Goal: Transaction & Acquisition: Purchase product/service

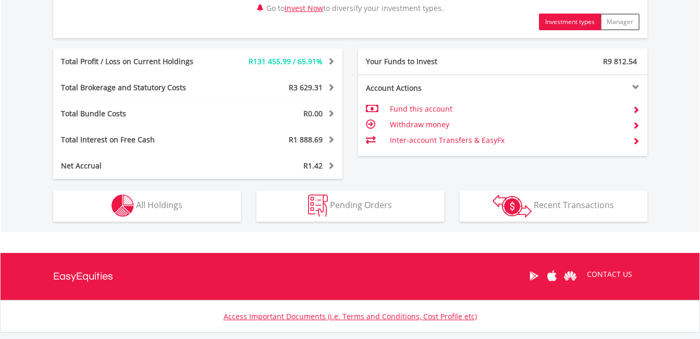
scroll to position [543, 0]
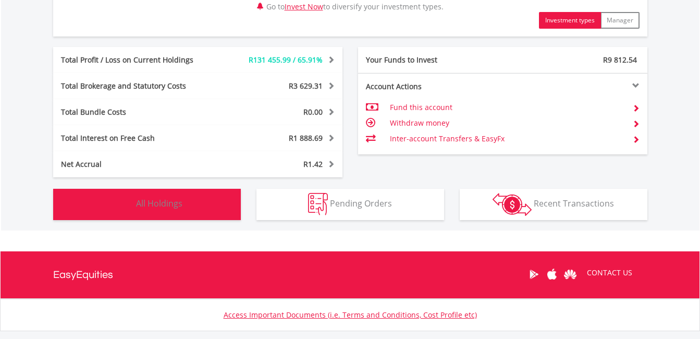
click at [205, 198] on button "Holdings All Holdings" at bounding box center [147, 204] width 188 height 31
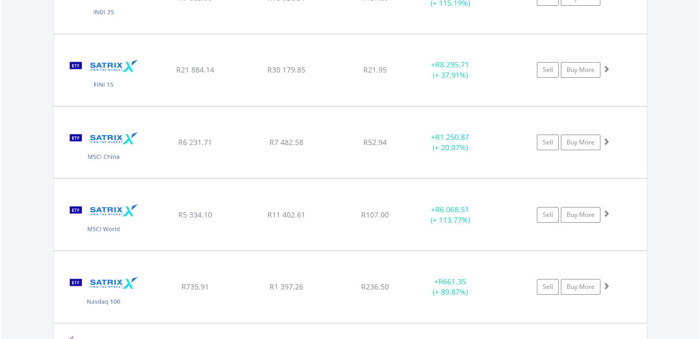
scroll to position [1190, 0]
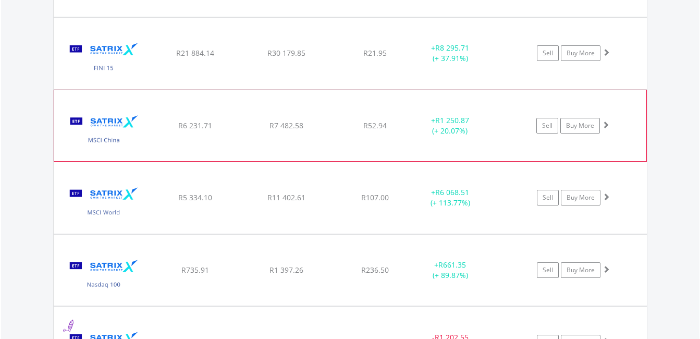
click at [608, 125] on span at bounding box center [605, 124] width 7 height 7
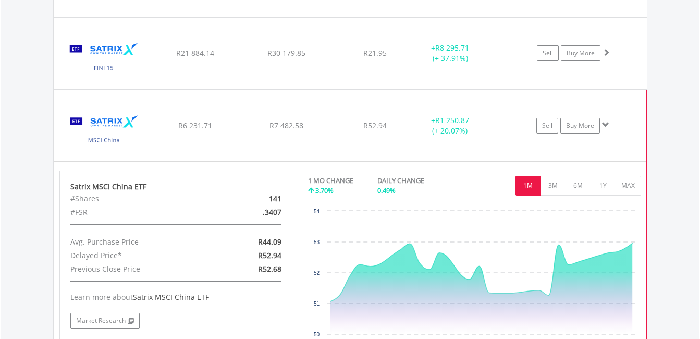
click at [607, 125] on span at bounding box center [605, 124] width 7 height 7
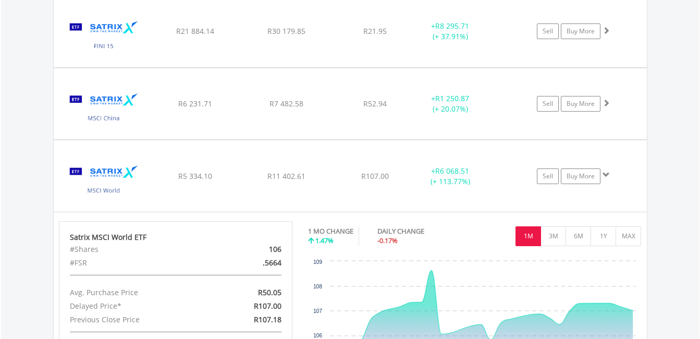
scroll to position [1226, 0]
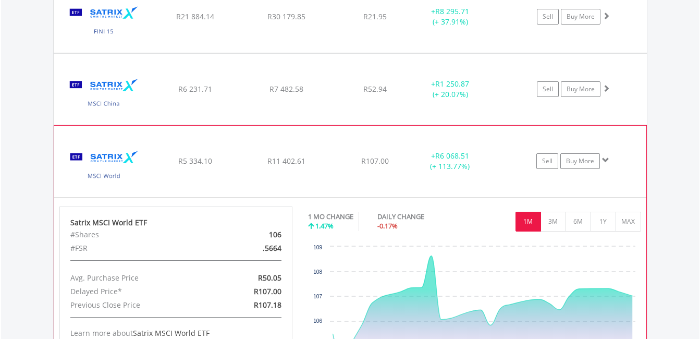
click at [607, 159] on span at bounding box center [605, 159] width 7 height 7
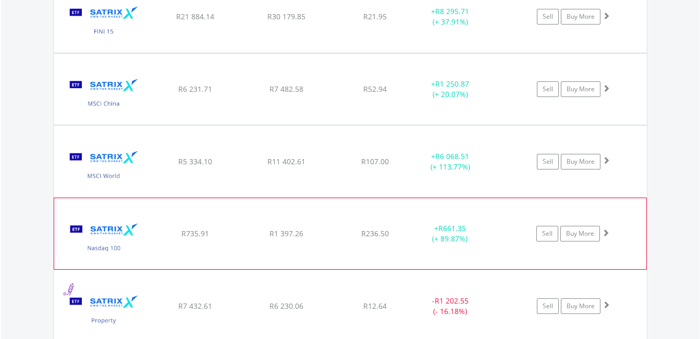
click at [608, 230] on span at bounding box center [605, 232] width 7 height 7
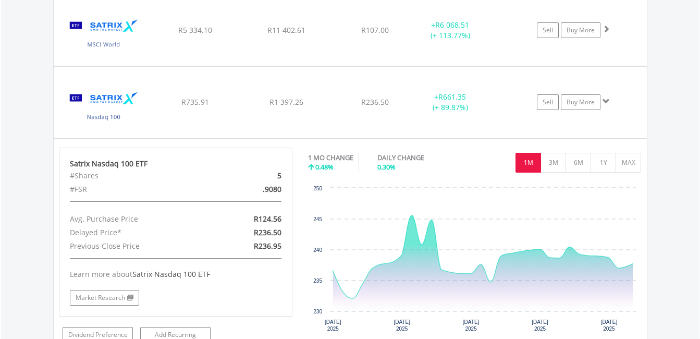
scroll to position [1361, 0]
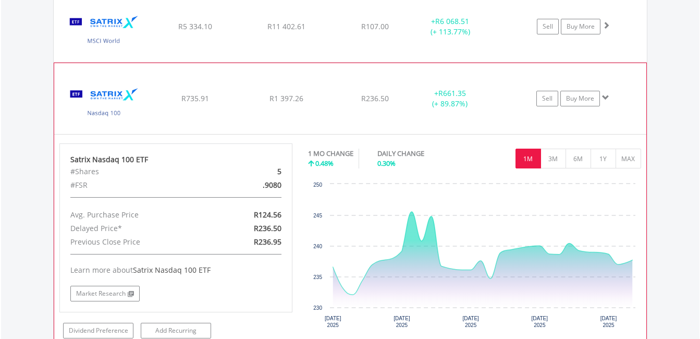
click at [607, 100] on span at bounding box center [605, 97] width 7 height 7
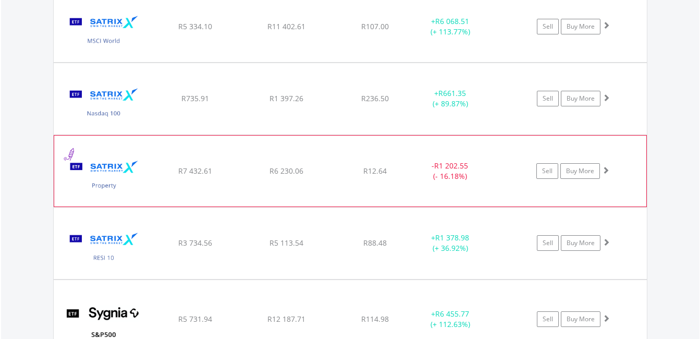
click at [608, 170] on span at bounding box center [605, 169] width 7 height 7
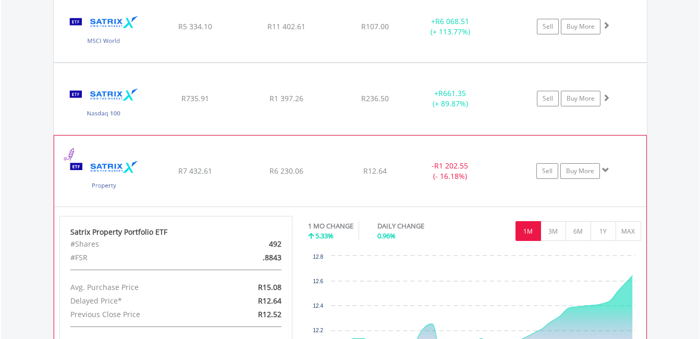
click at [608, 170] on span at bounding box center [605, 169] width 7 height 7
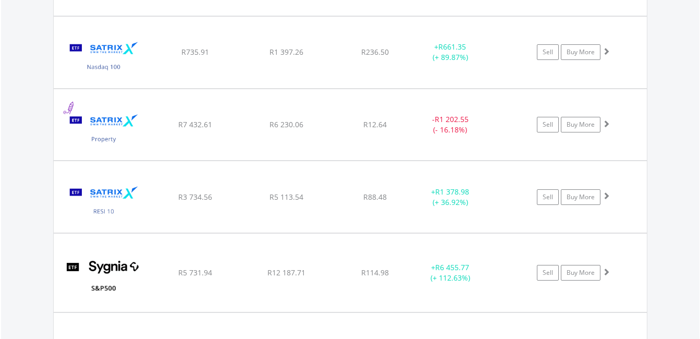
scroll to position [1418, 0]
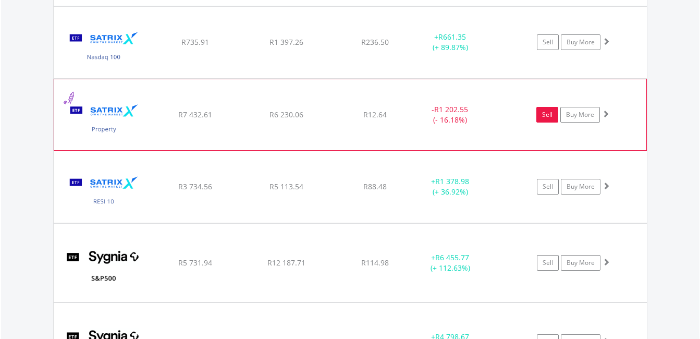
click at [547, 113] on link "Sell" at bounding box center [547, 115] width 22 height 16
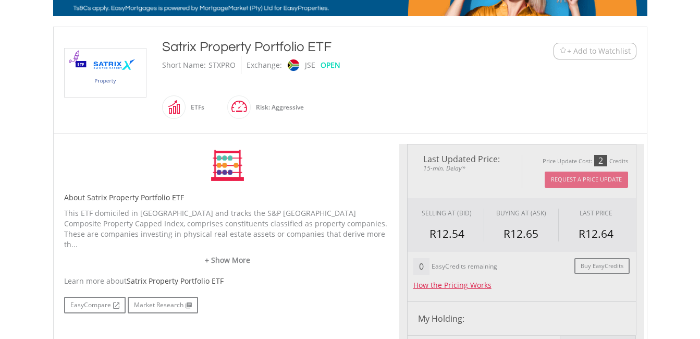
type input "*******"
type input "******"
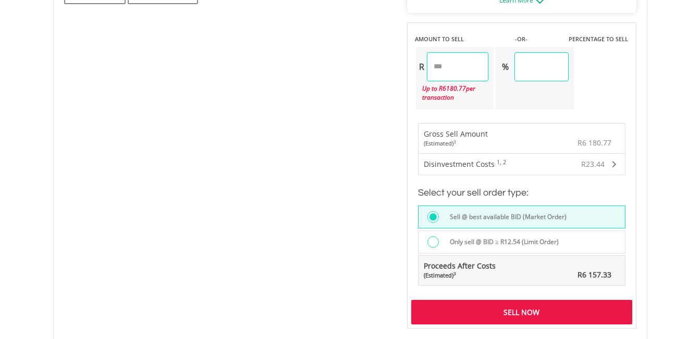
scroll to position [660, 0]
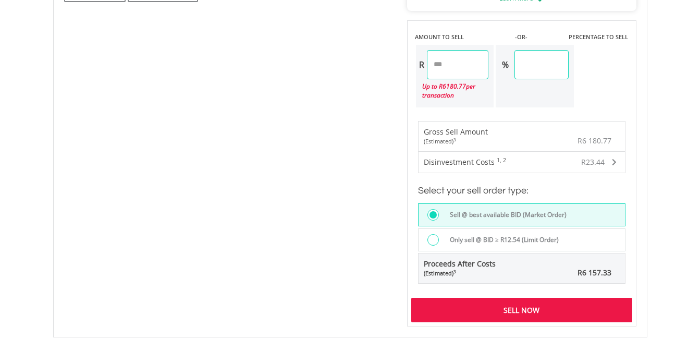
drag, startPoint x: 470, startPoint y: 66, endPoint x: 343, endPoint y: 67, distance: 126.6
click at [354, 67] on div "No chart available. 1 MO CHANGE 5.33% DAILY CHANGE 0.96% 1M 3M 6M 1Y MAX Chart …" at bounding box center [350, 6] width 588 height 642
type input "****"
type input "*******"
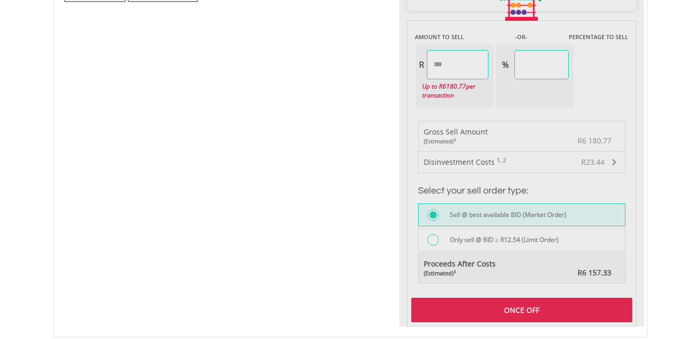
click at [597, 213] on div "Last Updated Price: 15-min. Delay* Price Update Cost: 2 Credits Request A Price…" at bounding box center [521, 6] width 245 height 642
type input "*****"
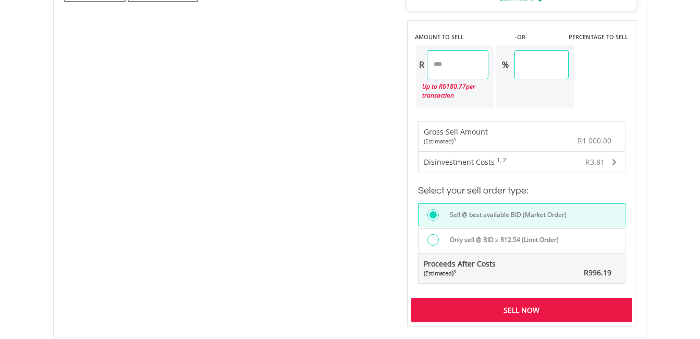
click at [546, 307] on div "Sell Now" at bounding box center [521, 310] width 221 height 24
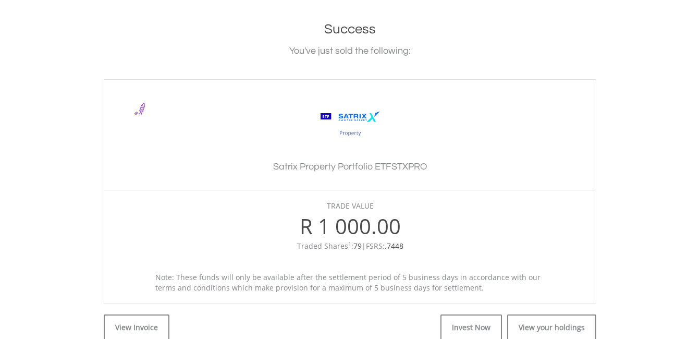
scroll to position [226, 0]
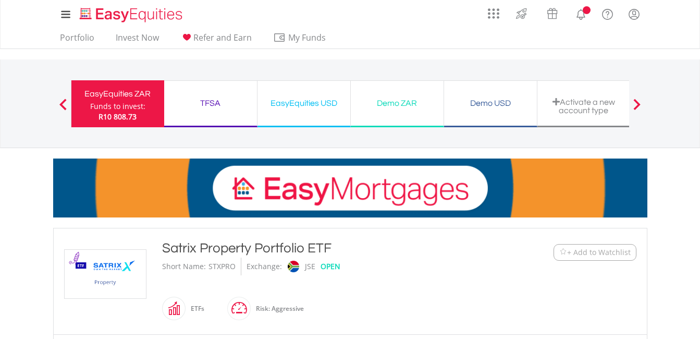
scroll to position [660, 0]
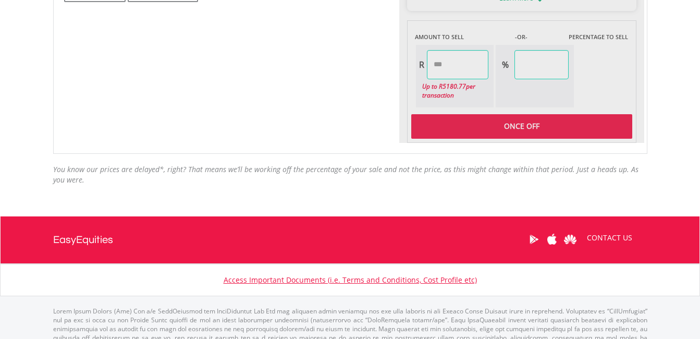
type input "*******"
type input "******"
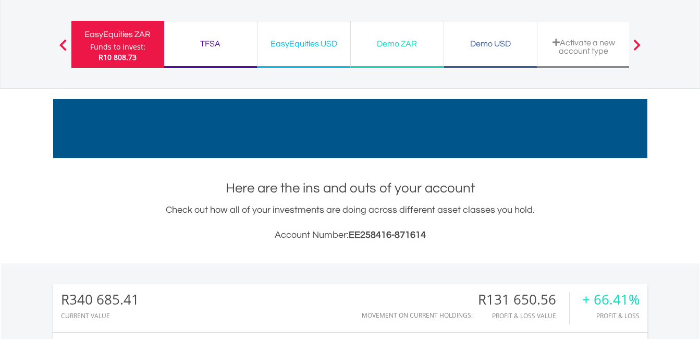
scroll to position [33, 0]
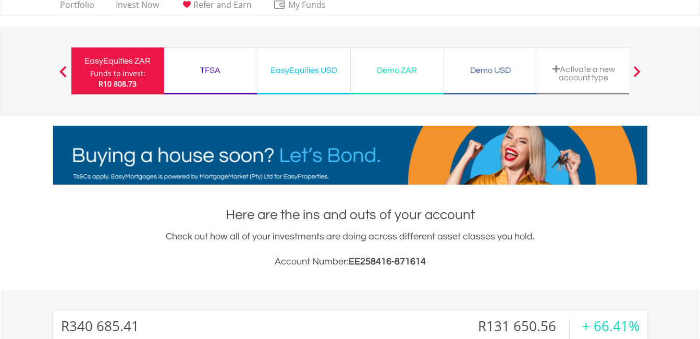
click at [198, 70] on div "TFSA" at bounding box center [210, 70] width 80 height 15
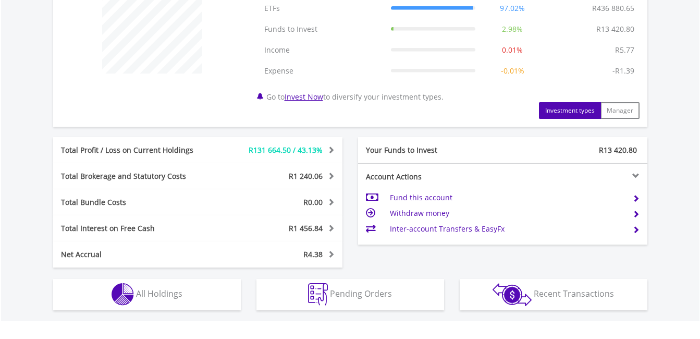
scroll to position [433, 0]
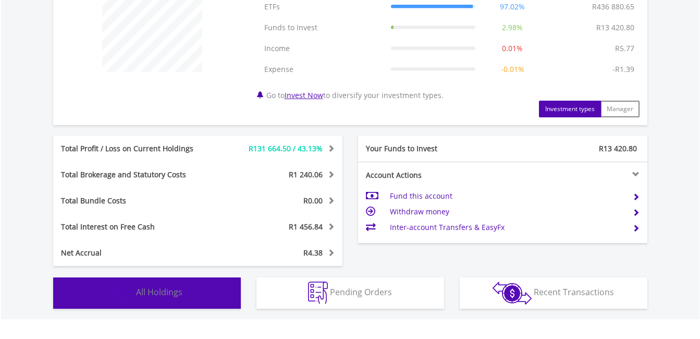
click at [201, 293] on button "Holdings All Holdings" at bounding box center [147, 292] width 188 height 31
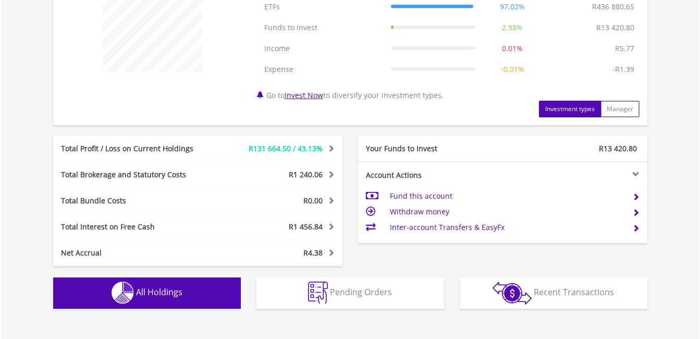
scroll to position [773, 0]
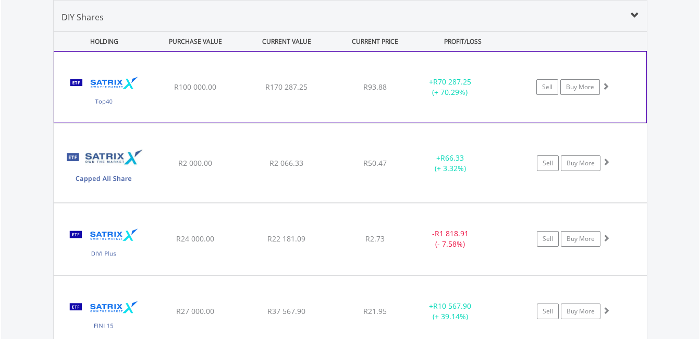
click at [607, 87] on span at bounding box center [605, 85] width 7 height 7
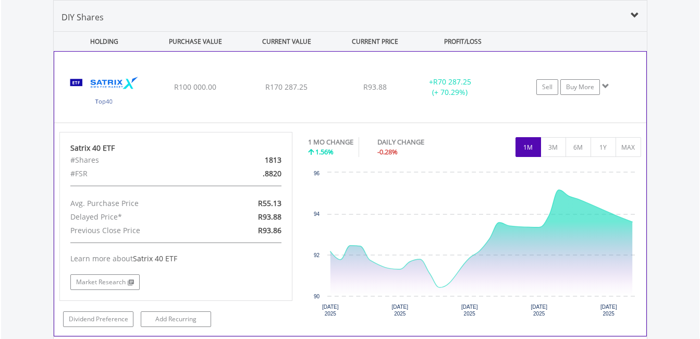
click at [607, 87] on span at bounding box center [605, 85] width 7 height 7
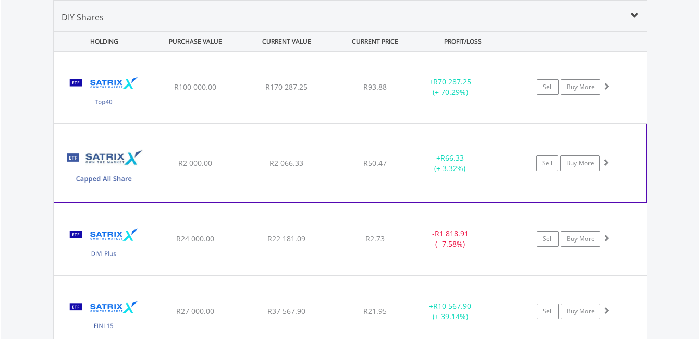
click at [608, 164] on span at bounding box center [605, 161] width 7 height 7
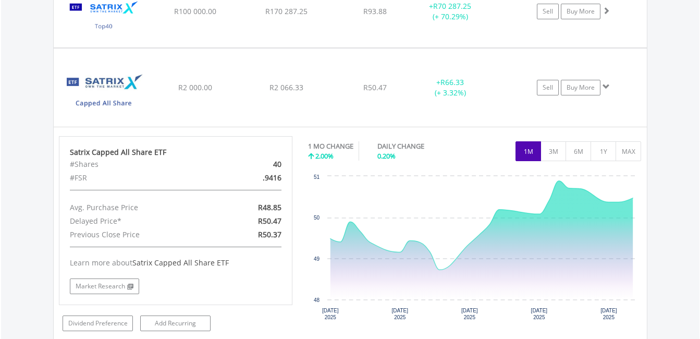
scroll to position [858, 0]
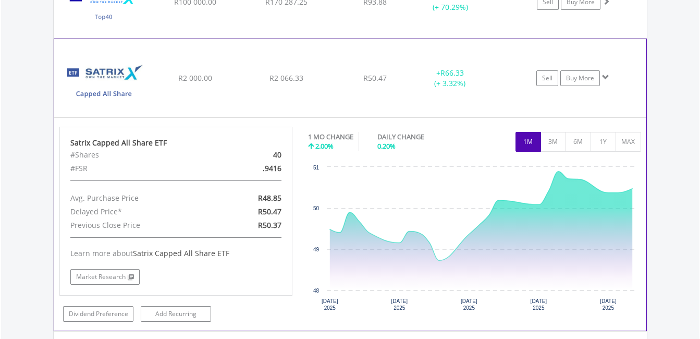
click at [608, 78] on span at bounding box center [605, 76] width 7 height 7
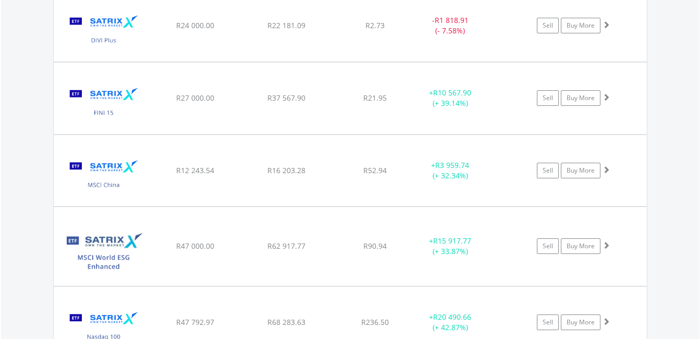
scroll to position [991, 0]
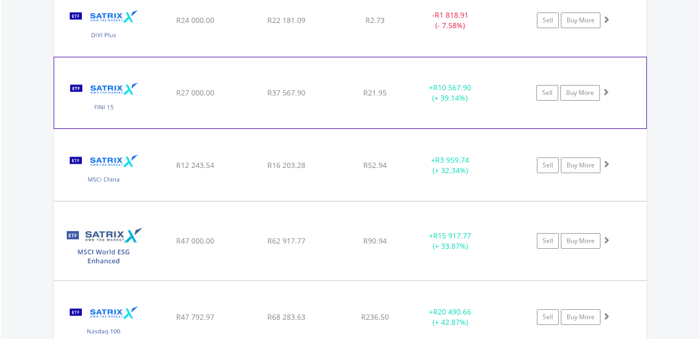
click at [605, 93] on span at bounding box center [605, 91] width 7 height 7
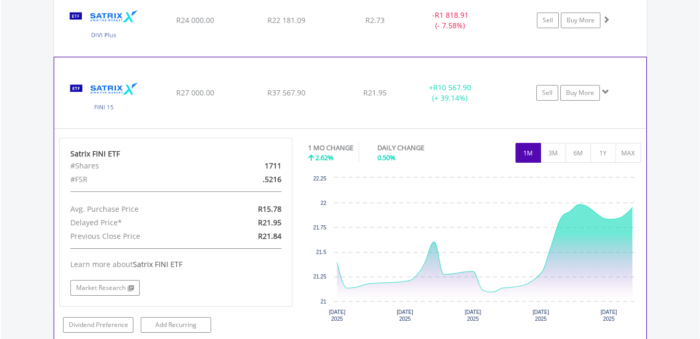
click at [605, 93] on span at bounding box center [605, 91] width 7 height 7
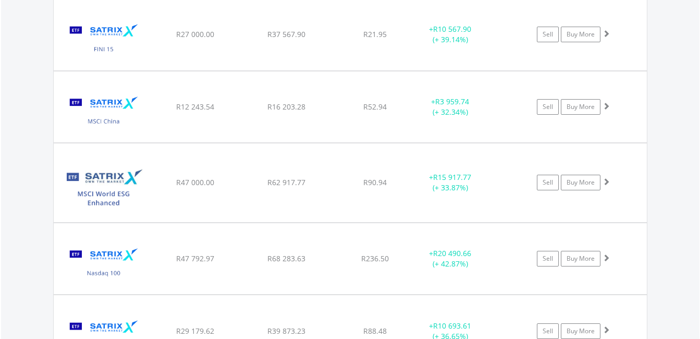
scroll to position [1078, 0]
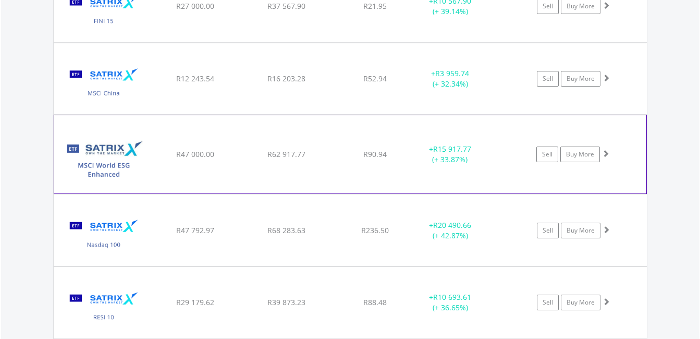
click at [608, 152] on span at bounding box center [605, 153] width 7 height 7
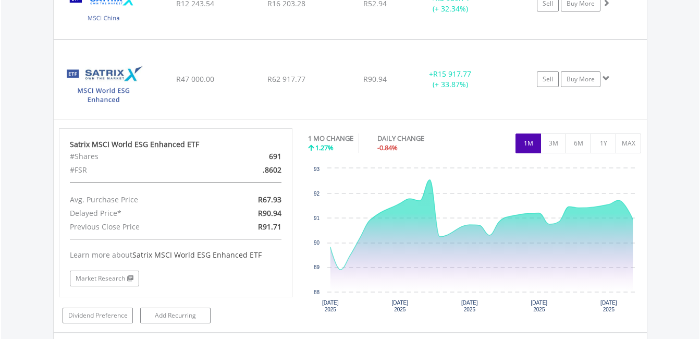
scroll to position [1156, 0]
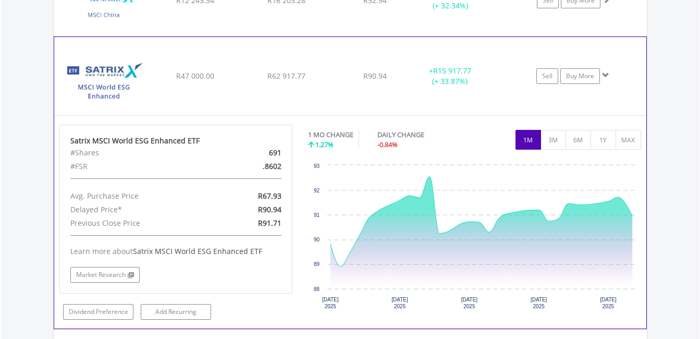
click at [607, 77] on span at bounding box center [605, 74] width 7 height 7
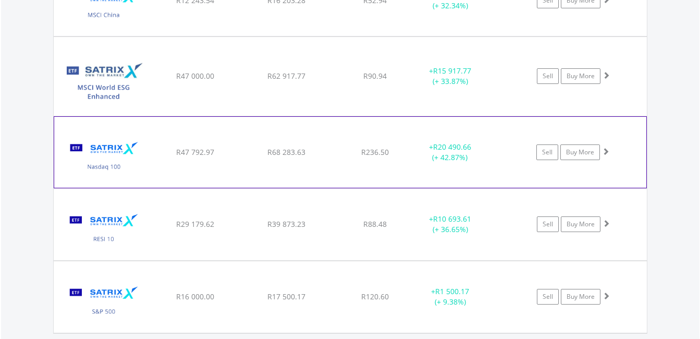
click at [607, 152] on span at bounding box center [605, 150] width 7 height 7
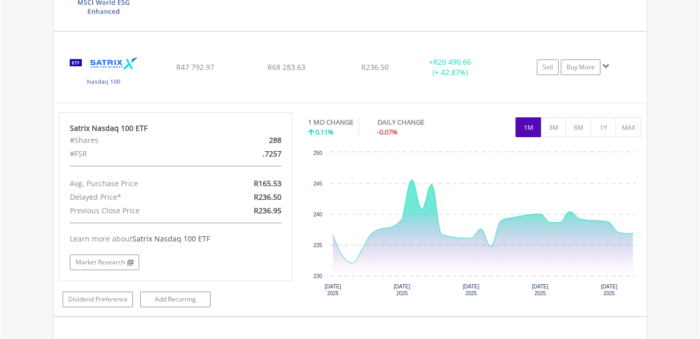
scroll to position [1247, 0]
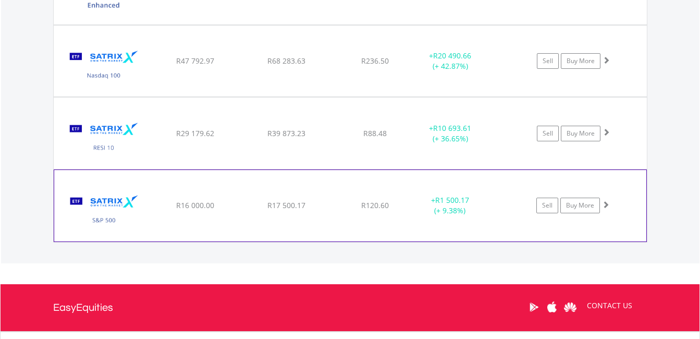
click at [608, 204] on span at bounding box center [605, 204] width 7 height 7
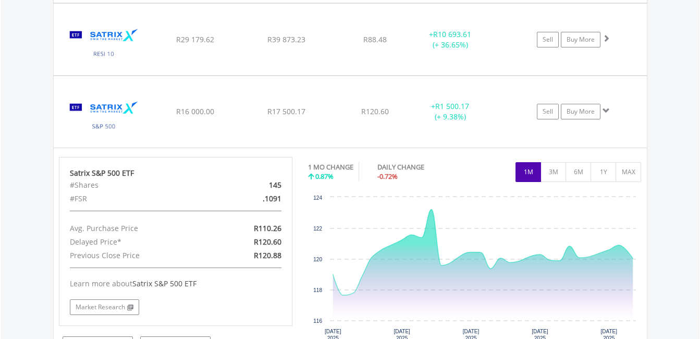
scroll to position [1344, 0]
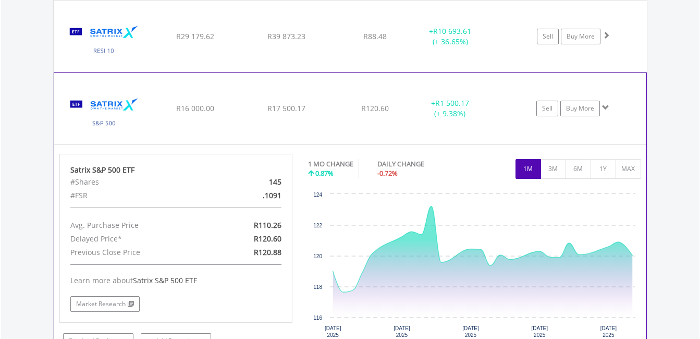
click at [607, 105] on span at bounding box center [605, 107] width 7 height 7
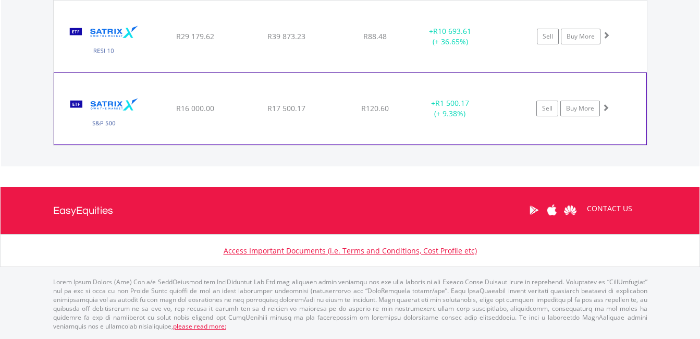
scroll to position [1343, 0]
